Goal: Contribute content: Contribute content

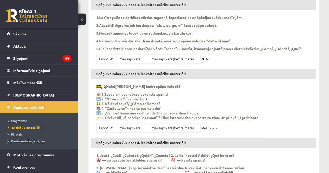
scroll to position [174, 0]
click at [106, 133] on link "Labot" at bounding box center [105, 128] width 19 height 10
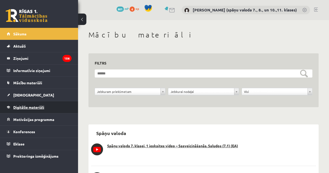
click at [39, 106] on span "Digitālie materiāli" at bounding box center [28, 107] width 31 height 5
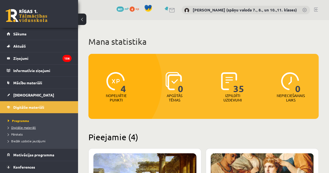
click at [28, 126] on span "Digitālie materiāli" at bounding box center [22, 127] width 28 height 4
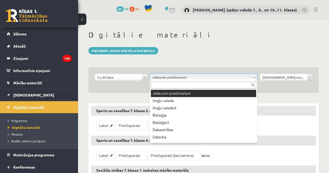
drag, startPoint x: 255, startPoint y: 75, endPoint x: 257, endPoint y: 84, distance: 9.4
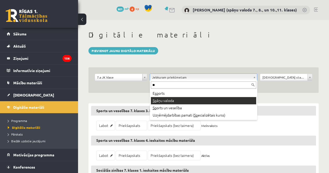
type input "**"
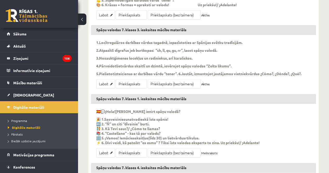
scroll to position [208, 0]
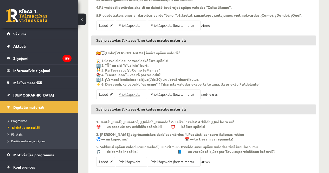
click at [135, 99] on link "Priekšapskats" at bounding box center [131, 94] width 31 height 10
click at [130, 99] on link "Priekšapskats" at bounding box center [131, 94] width 31 height 10
click at [103, 99] on link "Labot" at bounding box center [105, 94] width 19 height 10
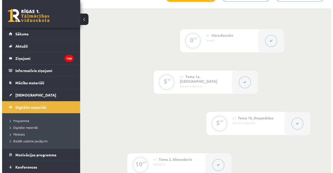
scroll to position [182, 0]
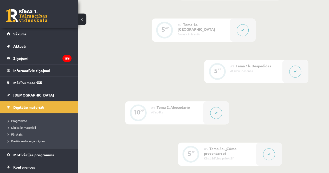
click at [217, 114] on icon at bounding box center [216, 112] width 3 height 3
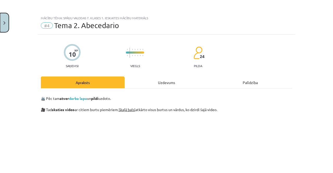
click at [5, 20] on button "Close" at bounding box center [4, 22] width 9 height 19
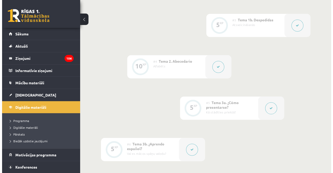
scroll to position [260, 0]
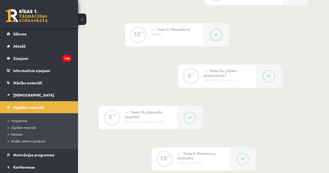
click at [272, 76] on button at bounding box center [269, 76] width 12 height 12
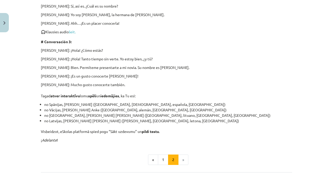
scroll to position [208, 0]
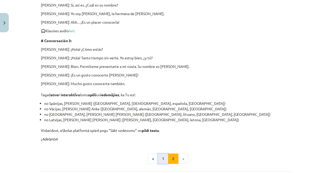
click at [162, 159] on button "1" at bounding box center [163, 158] width 10 height 10
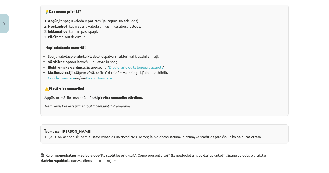
scroll to position [67, 0]
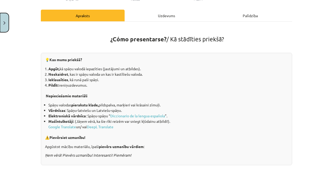
click at [5, 27] on button "Close" at bounding box center [4, 22] width 9 height 19
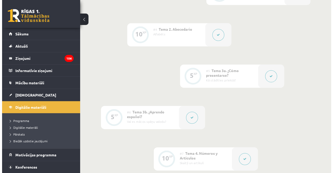
scroll to position [286, 0]
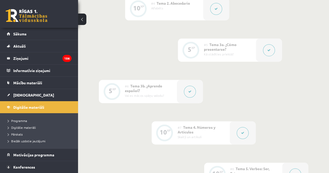
click at [192, 93] on button at bounding box center [190, 92] width 12 height 12
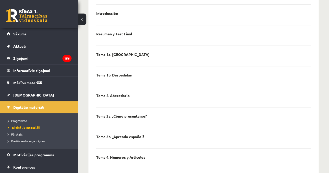
scroll to position [138, 0]
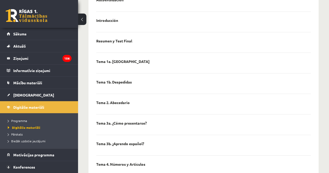
click at [106, 2] on p "Tema 3a. ¿Cómo presentarse?" at bounding box center [109, -1] width 27 height 5
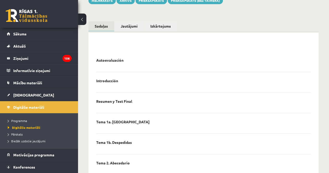
scroll to position [60, 0]
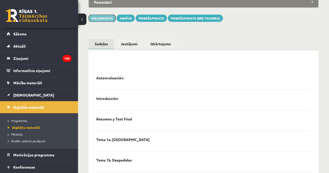
click at [105, 15] on button "Melnraksts" at bounding box center [101, 18] width 27 height 7
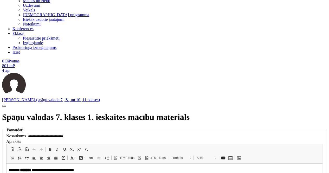
scroll to position [156, 0]
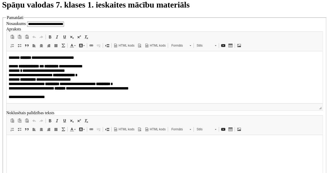
drag, startPoint x: 141, startPoint y: 3310, endPoint x: 19, endPoint y: 3210, distance: 157.8
copy div "**********"
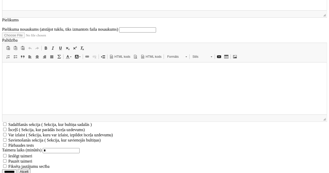
drag, startPoint x: 115, startPoint y: 3143, endPoint x: 15, endPoint y: 3049, distance: 138.0
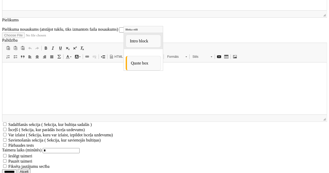
click at [144, 38] on div "Intro block" at bounding box center [142, 41] width 35 height 13
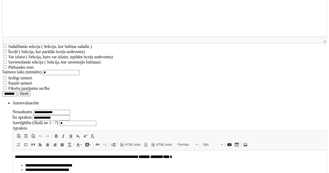
drag, startPoint x: 134, startPoint y: 3114, endPoint x: 22, endPoint y: 3090, distance: 114.4
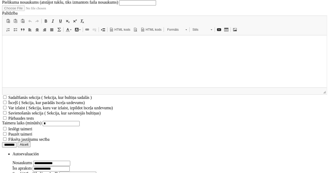
scroll to position [884, 0]
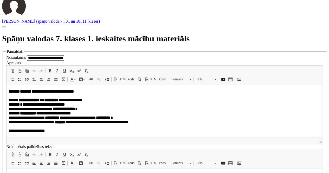
scroll to position [0, 0]
drag, startPoint x: 73, startPoint y: 3296, endPoint x: 29, endPoint y: 3282, distance: 45.6
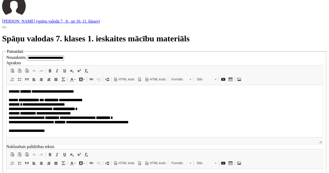
drag, startPoint x: 63, startPoint y: 3295, endPoint x: 14, endPoint y: 3283, distance: 49.8
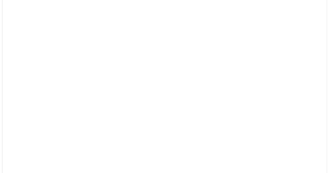
scroll to position [694, 0]
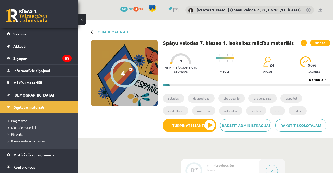
scroll to position [286, 0]
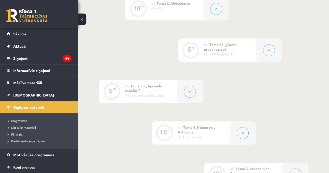
click at [268, 53] on button at bounding box center [269, 50] width 12 height 12
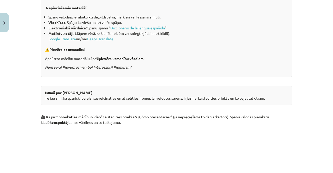
scroll to position [156, 0]
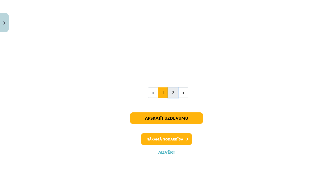
click at [172, 92] on button "2" at bounding box center [173, 92] width 10 height 10
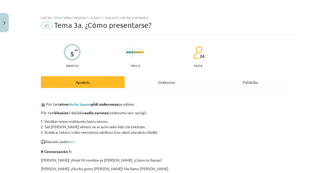
scroll to position [0, 0]
click at [4, 22] on img "Close" at bounding box center [4, 22] width 2 height 3
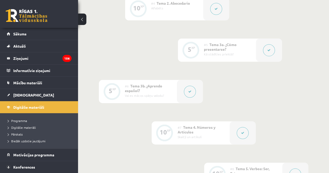
click at [192, 92] on button at bounding box center [190, 92] width 12 height 12
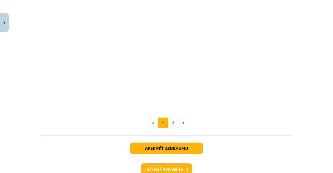
scroll to position [329, 0]
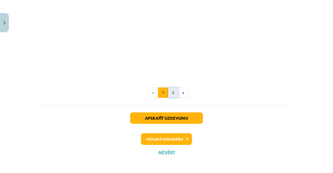
click at [173, 93] on button "2" at bounding box center [173, 92] width 10 height 10
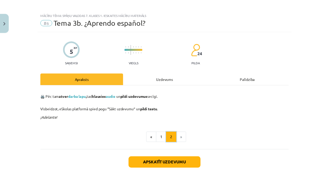
scroll to position [0, 0]
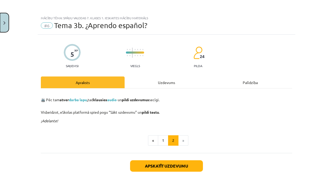
click at [6, 22] on button "Close" at bounding box center [4, 22] width 9 height 19
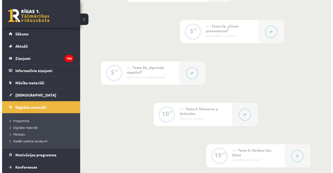
scroll to position [312, 0]
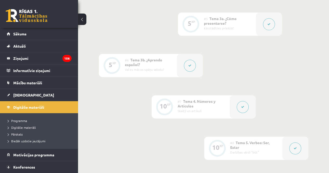
click at [242, 107] on icon at bounding box center [242, 106] width 3 height 3
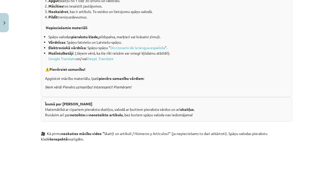
scroll to position [104, 0]
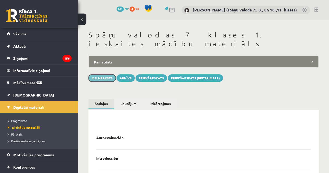
click at [105, 74] on button "Melnraksts" at bounding box center [101, 77] width 27 height 7
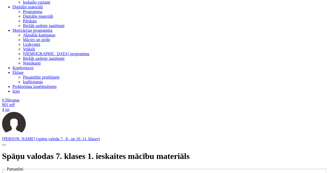
scroll to position [173, 0]
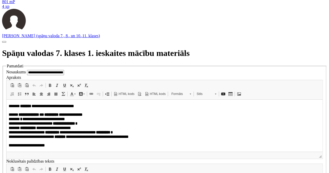
scroll to position [277, 0]
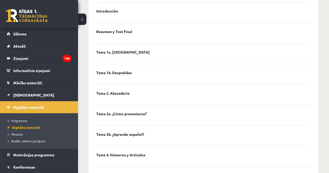
scroll to position [164, 0]
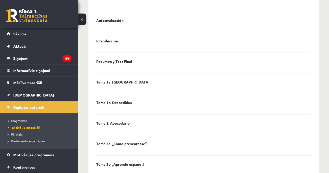
scroll to position [60, 0]
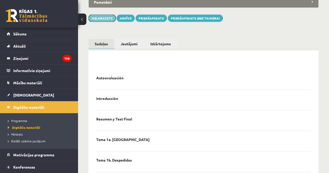
click at [104, 15] on button "Melnraksts" at bounding box center [101, 18] width 27 height 7
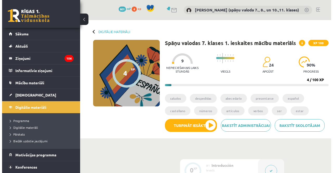
scroll to position [312, 0]
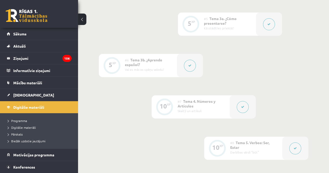
click at [246, 109] on button at bounding box center [243, 107] width 12 height 12
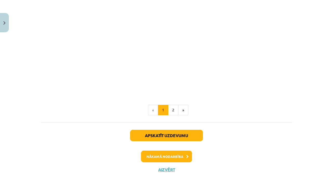
scroll to position [338, 0]
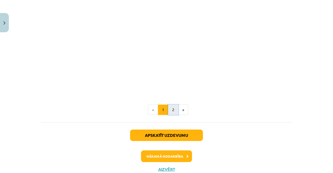
click at [170, 109] on button "2" at bounding box center [173, 110] width 10 height 10
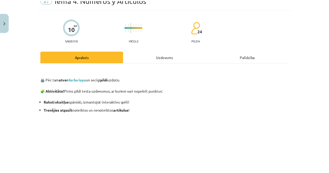
scroll to position [0, 0]
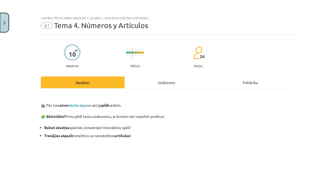
click at [2, 25] on button "Close" at bounding box center [4, 22] width 9 height 19
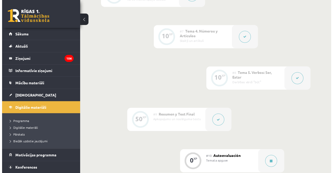
scroll to position [390, 0]
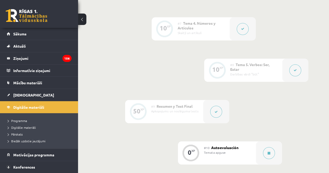
click at [294, 70] on icon at bounding box center [295, 70] width 3 height 3
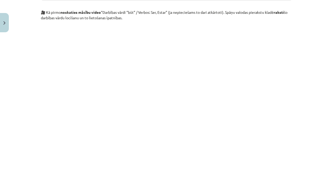
scroll to position [312, 0]
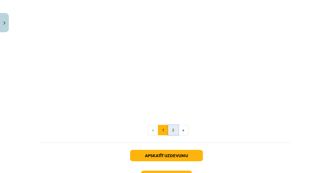
click at [170, 130] on button "2" at bounding box center [173, 130] width 10 height 10
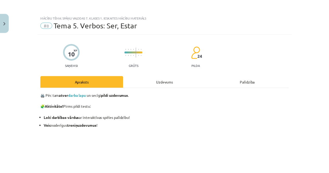
scroll to position [0, 0]
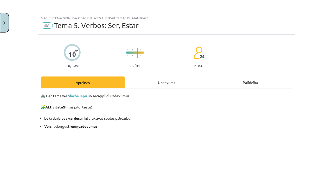
click at [2, 25] on button "Close" at bounding box center [4, 22] width 9 height 19
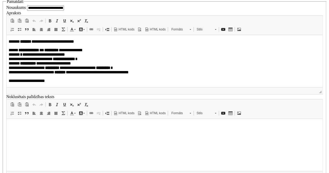
scroll to position [329, 0]
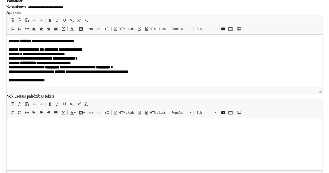
drag, startPoint x: 24, startPoint y: 4425, endPoint x: 19, endPoint y: 4425, distance: 4.9
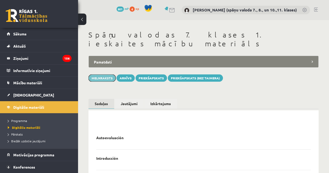
click at [106, 74] on button "Melnraksts" at bounding box center [101, 77] width 27 height 7
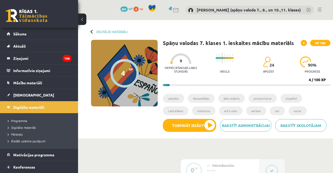
scroll to position [390, 0]
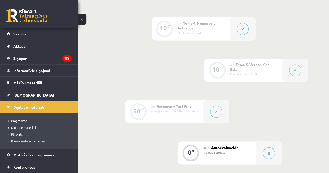
click at [300, 69] on button at bounding box center [295, 70] width 12 height 12
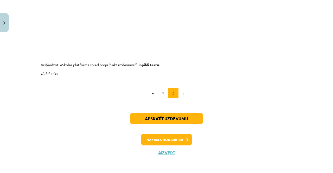
scroll to position [156, 0]
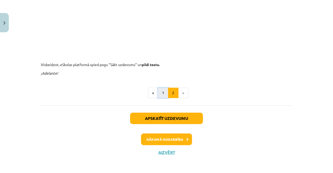
click at [159, 94] on button "1" at bounding box center [163, 93] width 10 height 10
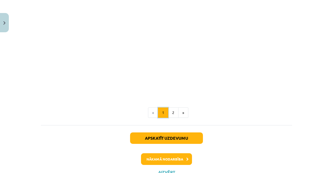
scroll to position [234, 0]
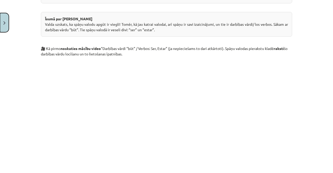
click at [3, 25] on button "Close" at bounding box center [4, 22] width 9 height 19
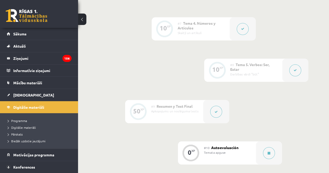
click at [217, 113] on icon at bounding box center [216, 111] width 3 height 3
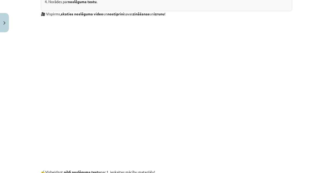
scroll to position [0, 0]
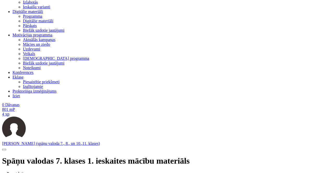
scroll to position [26, 0]
drag, startPoint x: 16, startPoint y: 1755, endPoint x: 63, endPoint y: 1775, distance: 50.5
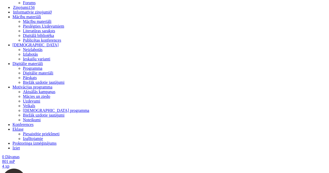
drag, startPoint x: 142, startPoint y: 83, endPoint x: 89, endPoint y: 83, distance: 53.0
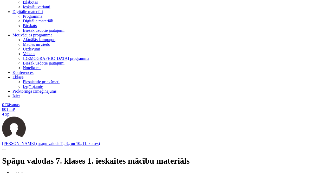
paste body "Bagātinātā teksta redaktors, wiswyg-editor-1324"
drag, startPoint x: 160, startPoint y: 48, endPoint x: 86, endPoint y: 48, distance: 73.8
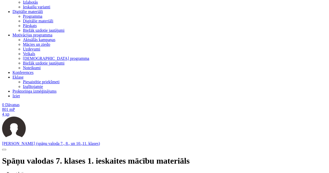
drag, startPoint x: 104, startPoint y: 1733, endPoint x: 14, endPoint y: 1733, distance: 90.2
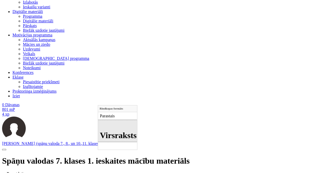
drag, startPoint x: 119, startPoint y: 133, endPoint x: 122, endPoint y: 131, distance: 3.9
click at [119, 133] on h1 "Virsraksts 1" at bounding box center [117, 130] width 35 height 19
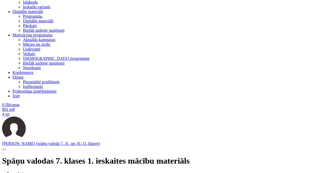
drag, startPoint x: 98, startPoint y: 1745, endPoint x: 22, endPoint y: 1745, distance: 75.9
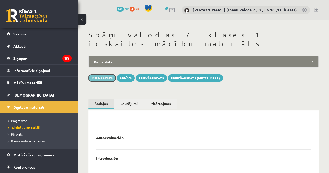
click at [92, 74] on button "Melnraksts" at bounding box center [101, 77] width 27 height 7
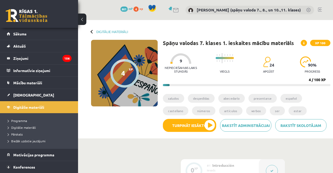
scroll to position [390, 0]
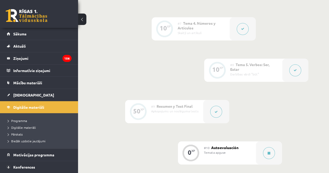
click at [217, 113] on button at bounding box center [216, 112] width 12 height 12
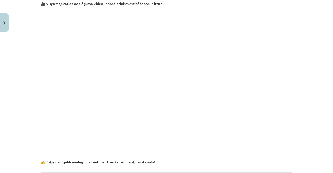
scroll to position [98, 0]
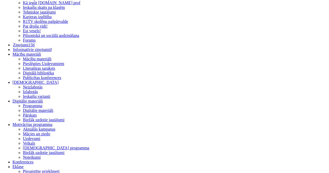
scroll to position [78, 0]
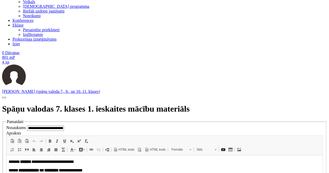
scroll to position [150, 0]
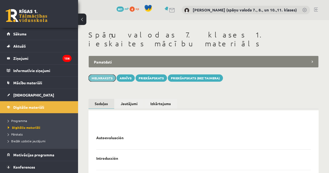
click at [101, 74] on button "Melnraksts" at bounding box center [101, 77] width 27 height 7
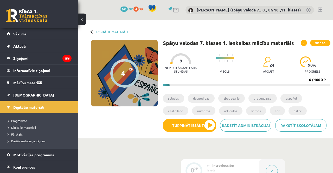
scroll to position [390, 0]
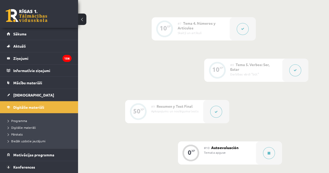
click at [215, 115] on button at bounding box center [216, 112] width 12 height 12
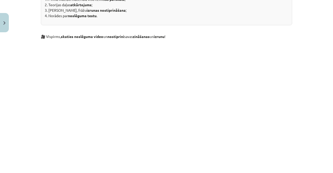
scroll to position [130, 0]
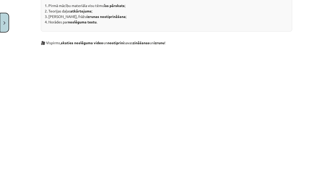
drag, startPoint x: 7, startPoint y: 22, endPoint x: 22, endPoint y: 27, distance: 15.2
click at [7, 22] on button "Close" at bounding box center [4, 22] width 9 height 19
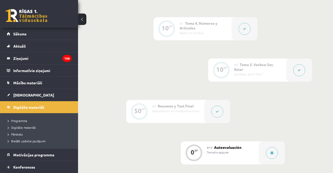
scroll to position [416, 0]
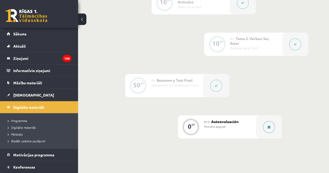
click at [269, 125] on button at bounding box center [269, 127] width 12 height 12
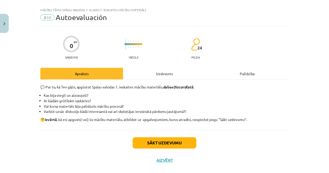
scroll to position [0, 0]
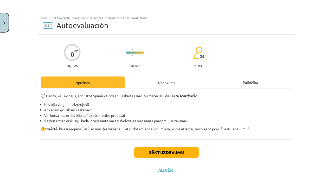
click at [8, 24] on button "Close" at bounding box center [4, 22] width 9 height 19
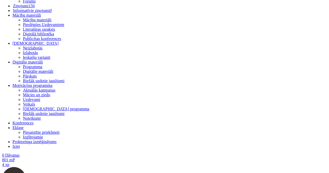
scroll to position [52, 0]
